Goal: Task Accomplishment & Management: Use online tool/utility

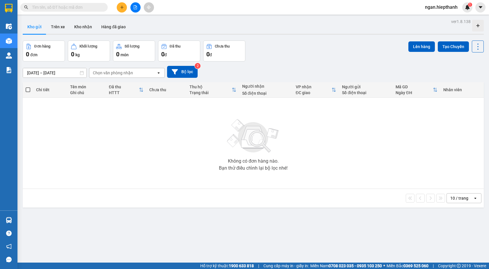
click at [140, 8] on button at bounding box center [135, 7] width 10 height 10
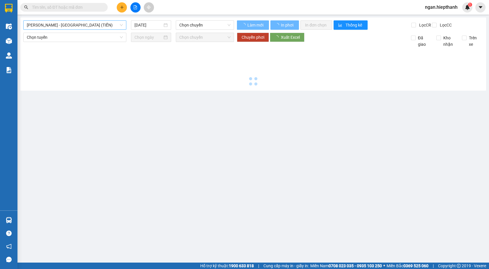
type input "[DATE]"
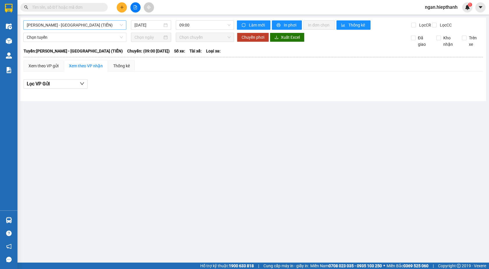
drag, startPoint x: 77, startPoint y: 26, endPoint x: 80, endPoint y: 27, distance: 3.4
click at [77, 25] on span "[PERSON_NAME] - [GEOGRAPHIC_DATA] (TIỀN)" at bounding box center [75, 25] width 96 height 9
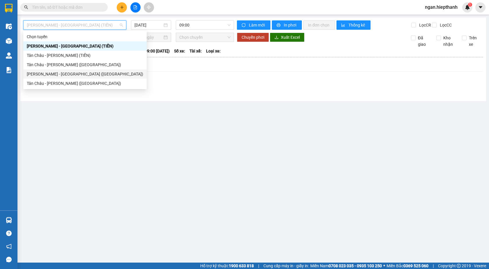
click at [70, 74] on div "[PERSON_NAME] - [GEOGRAPHIC_DATA] ([GEOGRAPHIC_DATA])" at bounding box center [85, 74] width 116 height 6
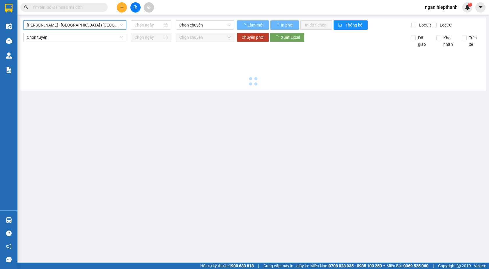
type input "[DATE]"
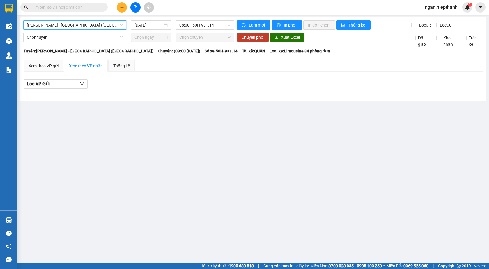
click at [107, 27] on span "[PERSON_NAME] - [GEOGRAPHIC_DATA] ([GEOGRAPHIC_DATA])" at bounding box center [75, 25] width 96 height 9
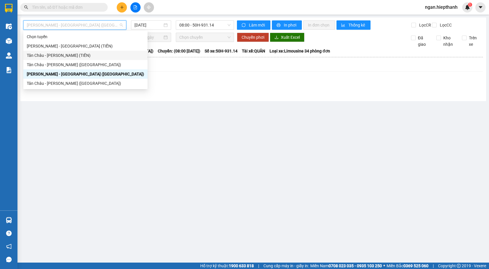
click at [72, 56] on div "Tân Châu - [PERSON_NAME] (TIỀN)" at bounding box center [85, 55] width 117 height 6
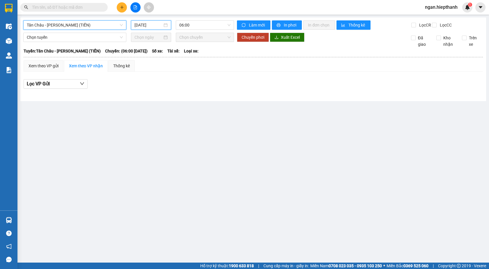
drag, startPoint x: 149, startPoint y: 27, endPoint x: 155, endPoint y: 52, distance: 25.9
click at [149, 28] on input "[DATE]" at bounding box center [149, 25] width 28 height 6
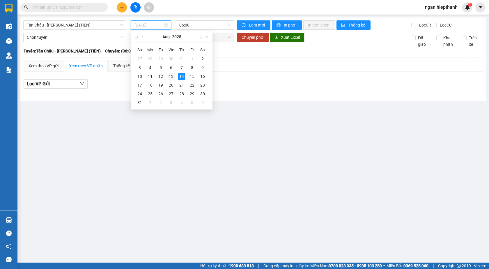
click at [173, 77] on div "13" at bounding box center [171, 76] width 7 height 7
type input "13/08/2025"
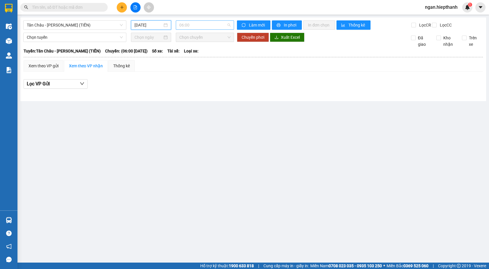
click at [188, 26] on span "06:00" at bounding box center [204, 25] width 51 height 9
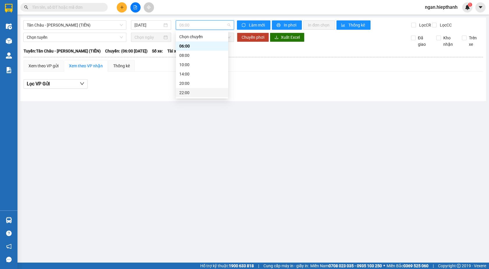
click at [199, 91] on div "22:00" at bounding box center [201, 92] width 45 height 6
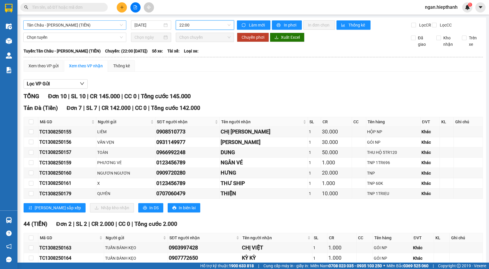
click at [119, 23] on span "Tân Châu - Hồ Chí Minh (TIỀN)" at bounding box center [75, 25] width 96 height 9
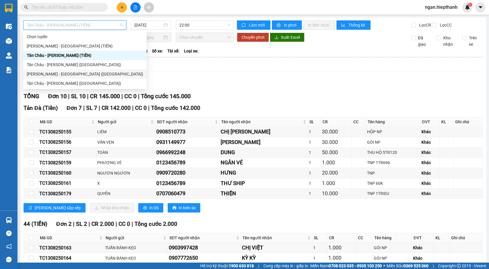
click at [82, 74] on div "Hồ Chí Minh - Tân Châu (Giường)" at bounding box center [85, 74] width 116 height 6
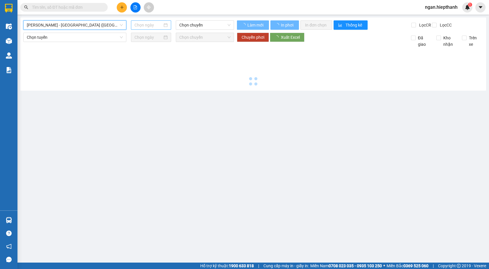
click at [159, 21] on div at bounding box center [151, 24] width 40 height 9
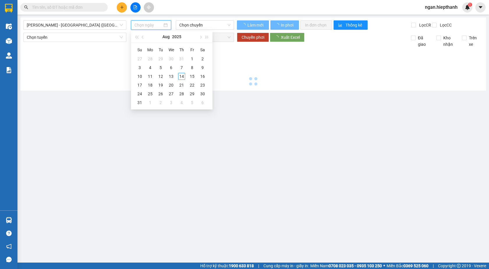
click at [158, 24] on input at bounding box center [149, 25] width 28 height 6
type input "13/08/2025"
click at [173, 75] on div "13" at bounding box center [171, 76] width 7 height 7
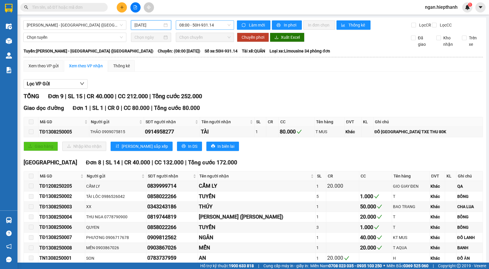
type input "13/08/2025"
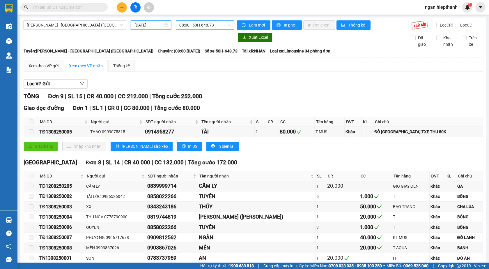
click at [195, 25] on span "08:00 - 50H-648.73" at bounding box center [204, 25] width 51 height 9
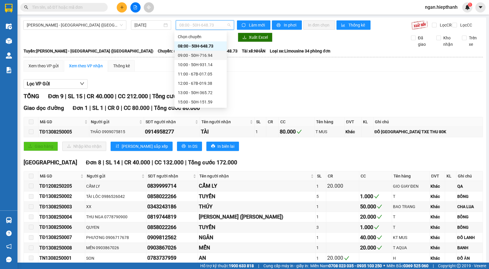
click at [199, 55] on div "09:00 - 50H-716.94" at bounding box center [200, 55] width 45 height 6
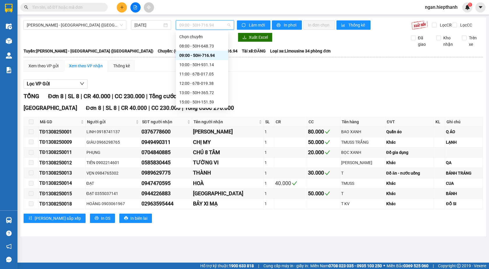
click at [201, 21] on span "09:00 - 50H-716.94" at bounding box center [204, 25] width 51 height 9
click at [197, 42] on div "08:00 - 50H-648.73" at bounding box center [202, 45] width 52 height 9
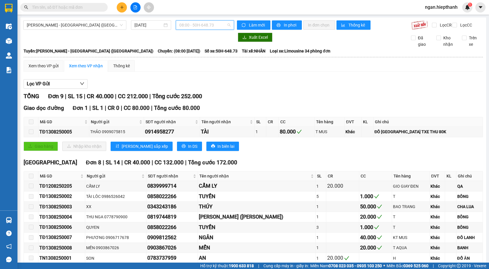
click at [195, 25] on span "08:00 - 50H-648.73" at bounding box center [204, 25] width 51 height 9
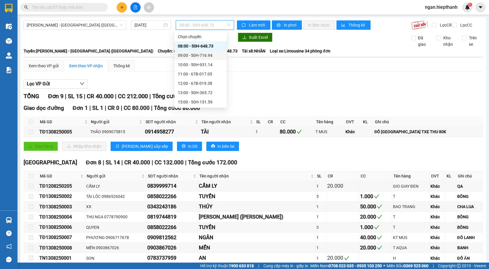
click at [197, 54] on div "09:00 - 50H-716.94" at bounding box center [200, 55] width 45 height 6
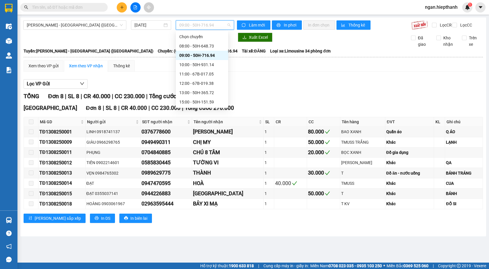
drag, startPoint x: 196, startPoint y: 23, endPoint x: 198, endPoint y: 40, distance: 17.3
click at [196, 26] on span "09:00 - 50H-716.94" at bounding box center [204, 25] width 51 height 9
click at [196, 40] on div "Chọn chuyến" at bounding box center [202, 36] width 52 height 9
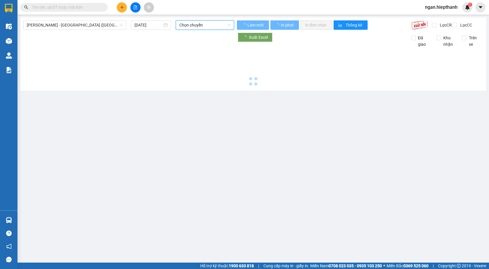
click at [199, 24] on div "Hồ Chí Minh - Tân Châu (Giường) 13/08/2025 Chọn chuyến Chọn chuyến Làm mới In p…" at bounding box center [253, 53] width 466 height 73
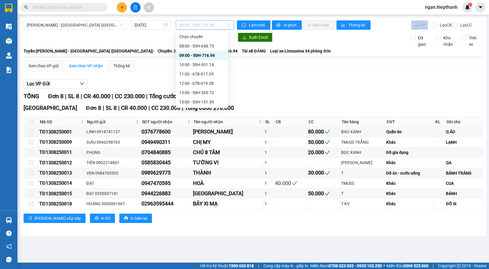
drag, startPoint x: 199, startPoint y: 29, endPoint x: 197, endPoint y: 40, distance: 11.7
click at [199, 29] on span "09:00 - 50H-716.94" at bounding box center [204, 25] width 51 height 9
click at [196, 45] on div "08:00 - 50H-648.73" at bounding box center [201, 46] width 45 height 6
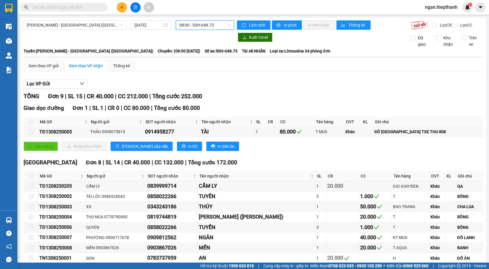
click at [177, 30] on div "Hồ Chí Minh - Tân Châu (Giường) 13/08/2025 08:00 08:00 - 50H-648.73" at bounding box center [128, 24] width 211 height 9
click at [181, 27] on span "08:00 - 50H-648.73" at bounding box center [204, 25] width 51 height 9
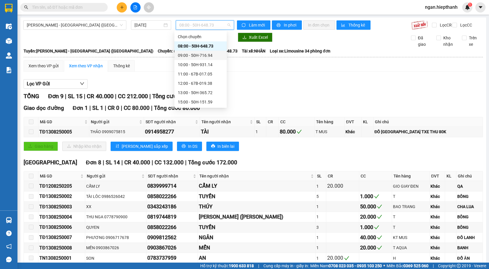
click at [186, 54] on div "09:00 - 50H-716.94" at bounding box center [200, 55] width 45 height 6
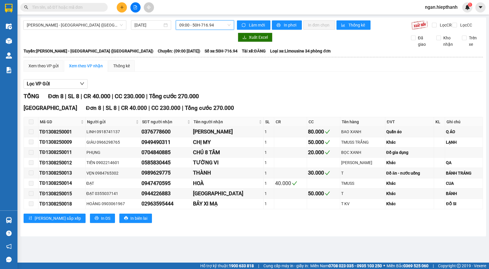
click at [203, 26] on span "09:00 - 50H-716.94" at bounding box center [204, 25] width 51 height 9
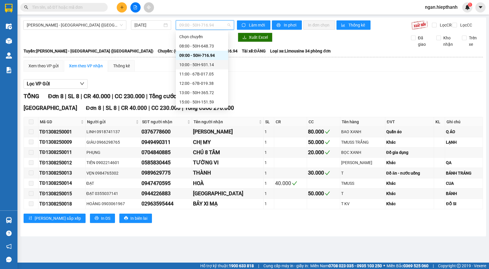
click at [204, 62] on div "10:00 - 50H-931.14" at bounding box center [201, 64] width 45 height 6
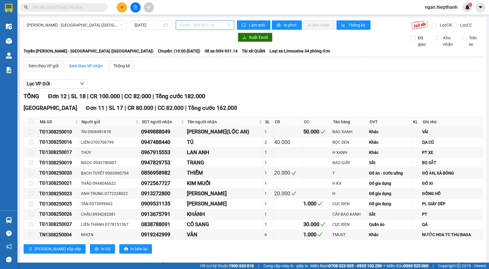
click at [187, 24] on span "10:00 - 50H-931.14" at bounding box center [204, 25] width 51 height 9
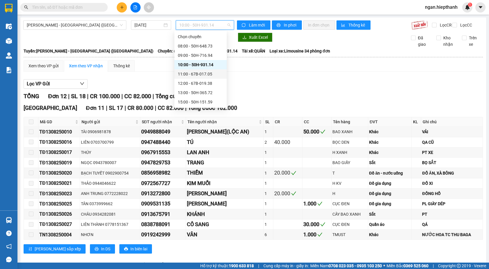
click at [189, 71] on div "11:00 - 67B-017.05" at bounding box center [200, 74] width 45 height 6
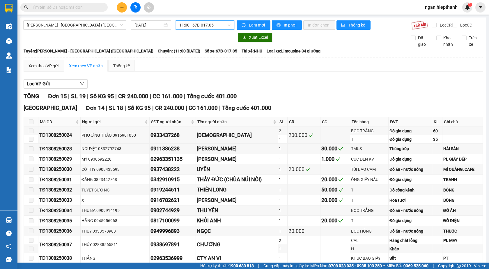
click at [204, 22] on span "11:00 - 67B-017.05" at bounding box center [204, 25] width 51 height 9
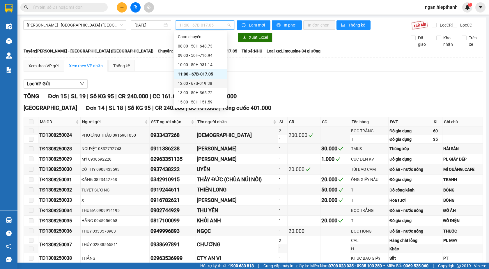
click at [206, 79] on div "12:00 - 67B-019.38" at bounding box center [200, 83] width 52 height 9
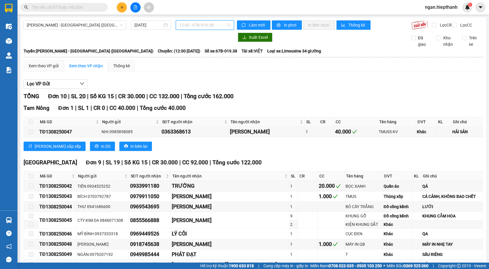
click at [189, 28] on span "12:00 - 67B-019.38" at bounding box center [204, 25] width 51 height 9
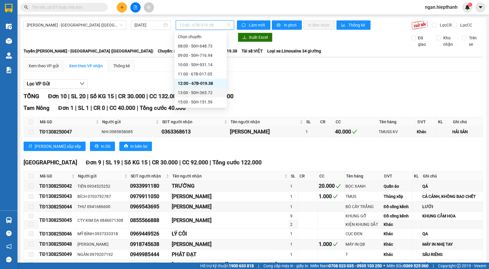
click at [194, 92] on div "13:00 - 50H-365.72" at bounding box center [200, 92] width 45 height 6
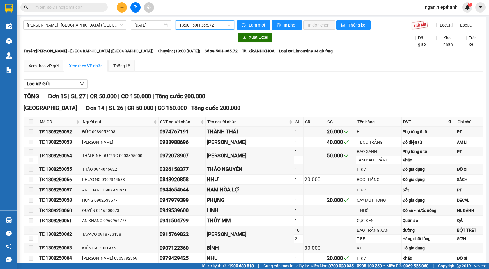
click at [194, 28] on span "13:00 - 50H-365.72" at bounding box center [204, 25] width 51 height 9
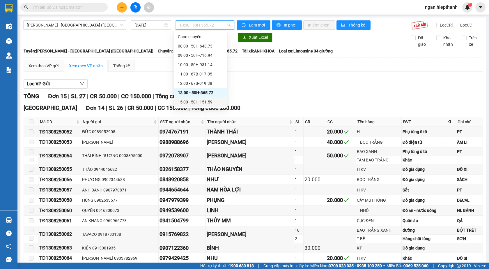
click at [197, 98] on div "15:00 - 50H-151.59" at bounding box center [200, 101] width 52 height 9
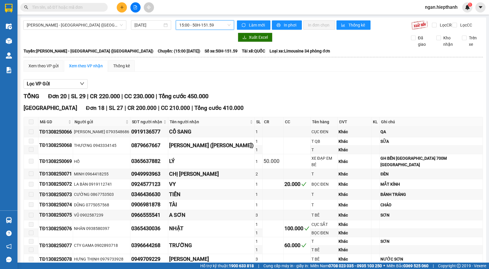
click at [204, 21] on span "15:00 - 50H-151.59" at bounding box center [204, 25] width 51 height 9
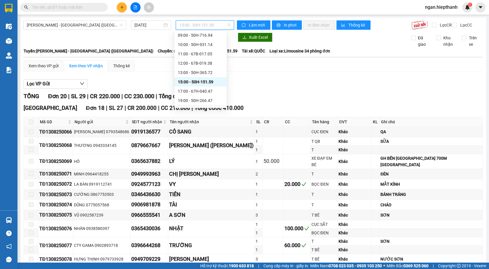
scroll to position [37, 0]
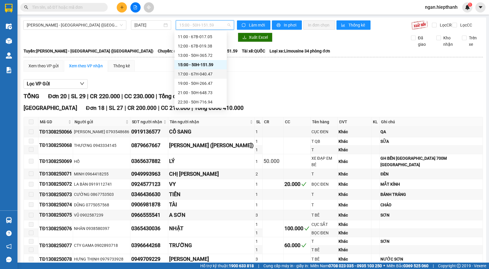
click at [187, 75] on div "17:00 - 67H-040.47" at bounding box center [200, 74] width 45 height 6
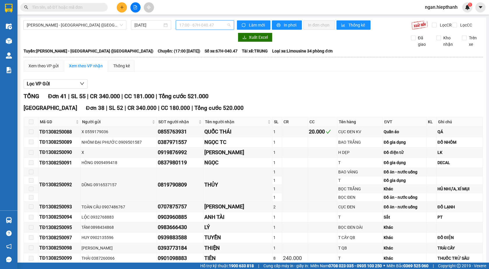
click at [191, 27] on span "17:00 - 67H-040.47" at bounding box center [204, 25] width 51 height 9
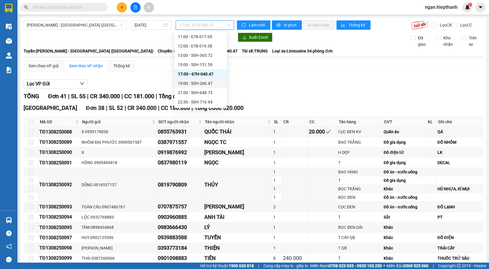
click at [192, 84] on div "19:00 - 50H-266.47" at bounding box center [200, 83] width 45 height 6
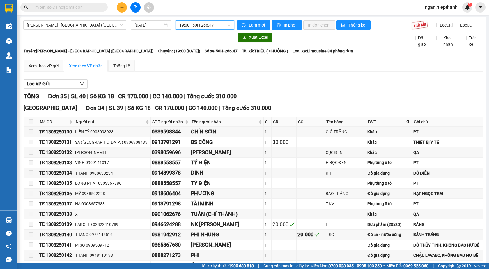
drag, startPoint x: 197, startPoint y: 24, endPoint x: 196, endPoint y: 35, distance: 10.6
click at [197, 24] on span "19:00 - 50H-266.47" at bounding box center [204, 25] width 51 height 9
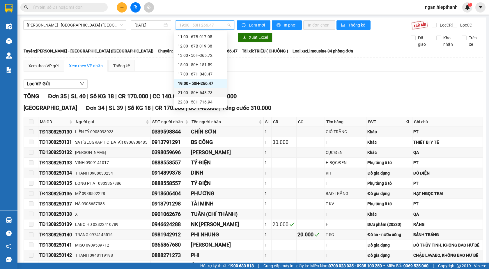
click at [190, 96] on div "21:00 - 50H-648.73" at bounding box center [200, 92] width 52 height 9
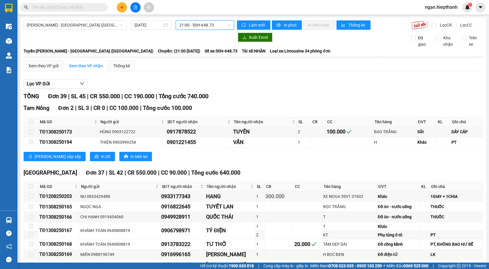
click at [202, 29] on span "21:00 - 50H-648.73" at bounding box center [204, 25] width 51 height 9
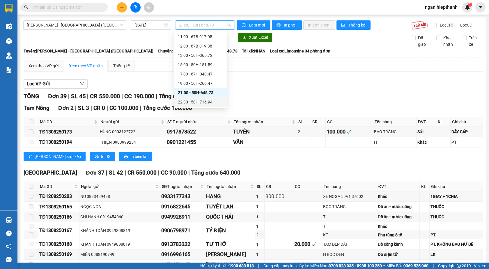
click at [192, 100] on div "22:30 - 50H-716.94" at bounding box center [200, 102] width 45 height 6
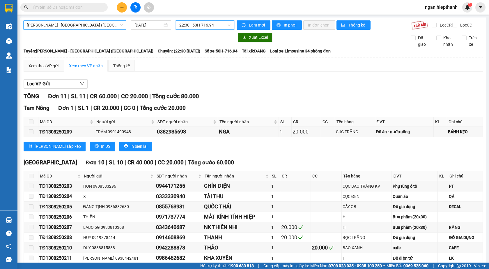
click at [77, 23] on span "Hồ Chí Minh - Tân Châu (Giường)" at bounding box center [75, 25] width 96 height 9
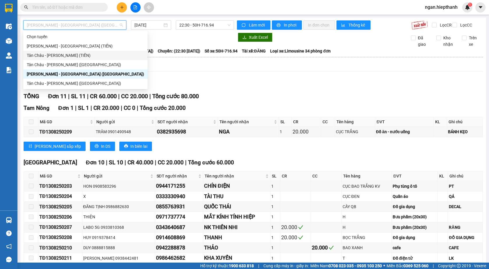
drag, startPoint x: 50, startPoint y: 55, endPoint x: 114, endPoint y: 48, distance: 64.4
click at [53, 53] on div "Tân Châu - Hồ Chí Minh (TIỀN)" at bounding box center [85, 55] width 117 height 6
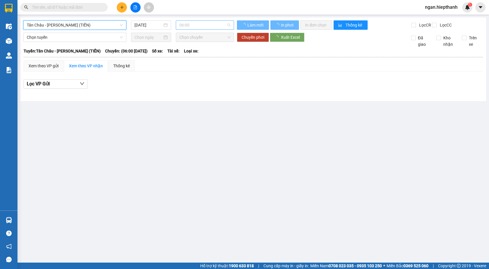
click at [189, 27] on span "06:00" at bounding box center [204, 25] width 51 height 9
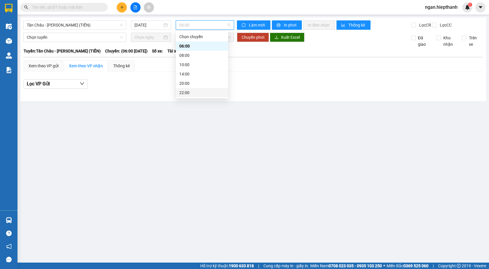
click at [181, 90] on div "22:00" at bounding box center [201, 92] width 45 height 6
click at [153, 22] on input "14/08/2025" at bounding box center [149, 25] width 28 height 6
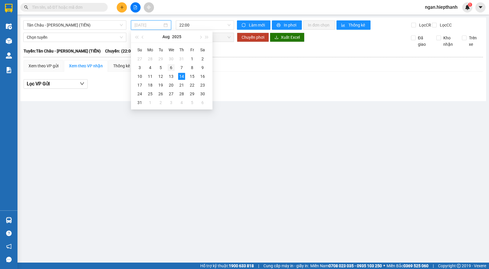
click at [172, 72] on td "6" at bounding box center [171, 67] width 10 height 9
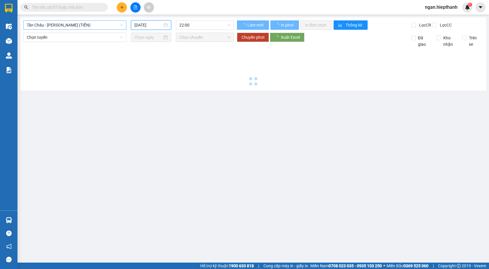
type input "06/08/2025"
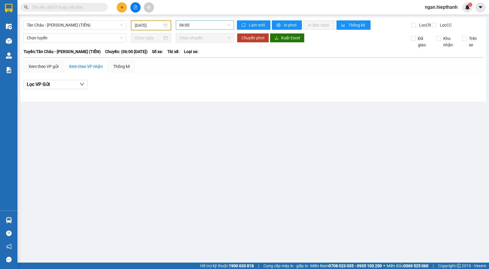
click at [187, 29] on span "06:00" at bounding box center [204, 25] width 51 height 9
click at [191, 87] on div "20:00" at bounding box center [202, 83] width 52 height 9
drag, startPoint x: 194, startPoint y: 30, endPoint x: 195, endPoint y: 25, distance: 5.4
click at [194, 29] on div "Tân Châu - Hồ Chí Minh (TIỀN) 06/08/2025 20:00 20:00" at bounding box center [128, 25] width 211 height 10
click at [195, 25] on span "20:00" at bounding box center [204, 25] width 51 height 9
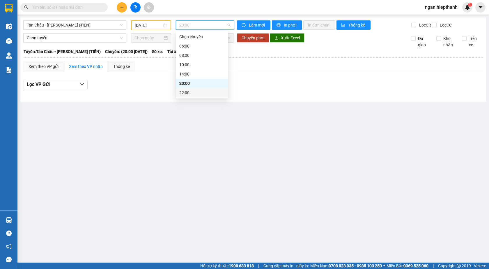
click at [191, 91] on div "22:00" at bounding box center [201, 92] width 45 height 6
